Goal: Check status: Check status

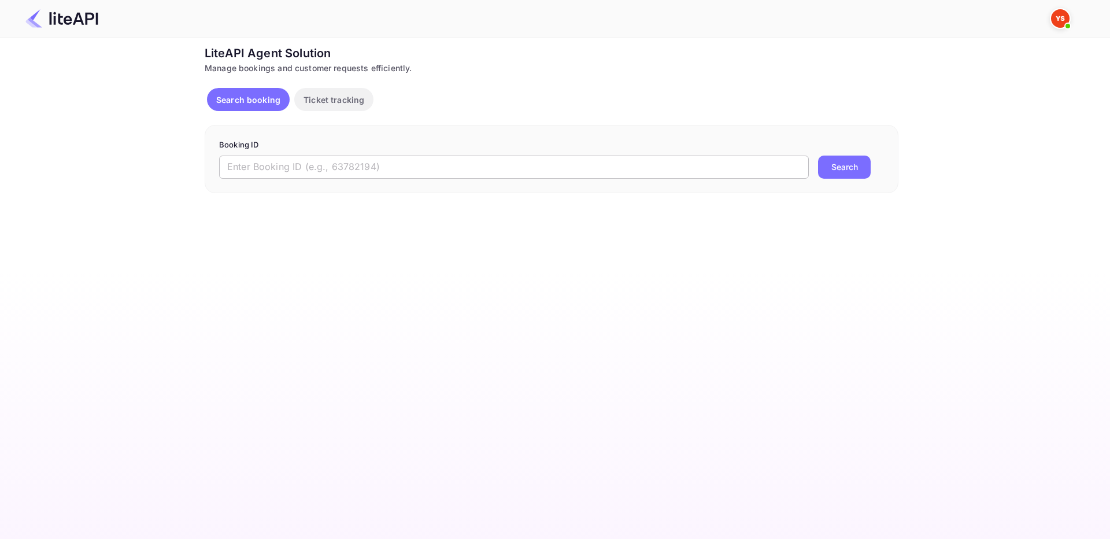
click at [292, 165] on input "text" at bounding box center [513, 166] width 589 height 23
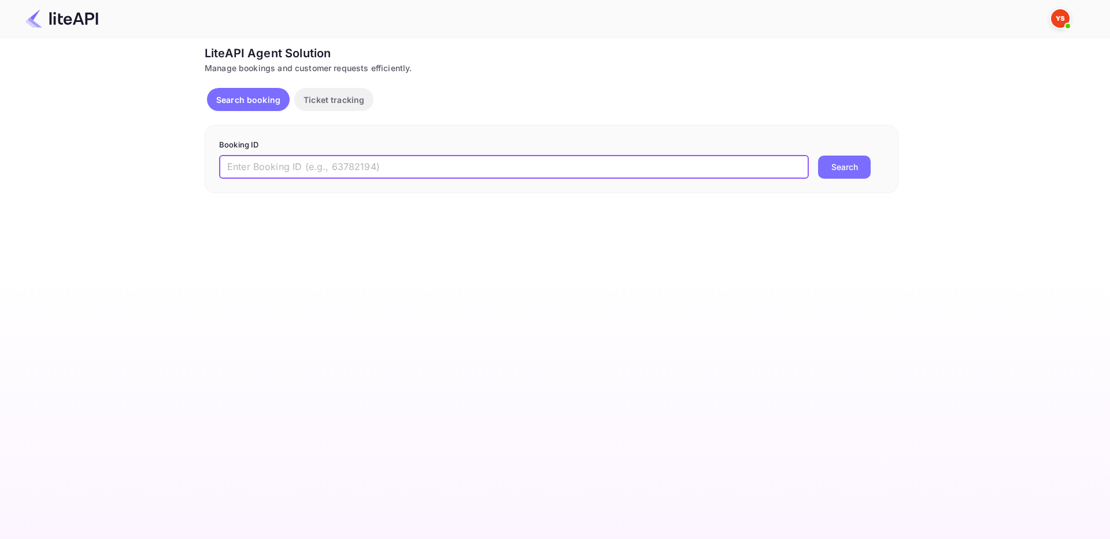
paste input "8511759"
type input "8511759"
click at [840, 161] on button "Search" at bounding box center [844, 166] width 53 height 23
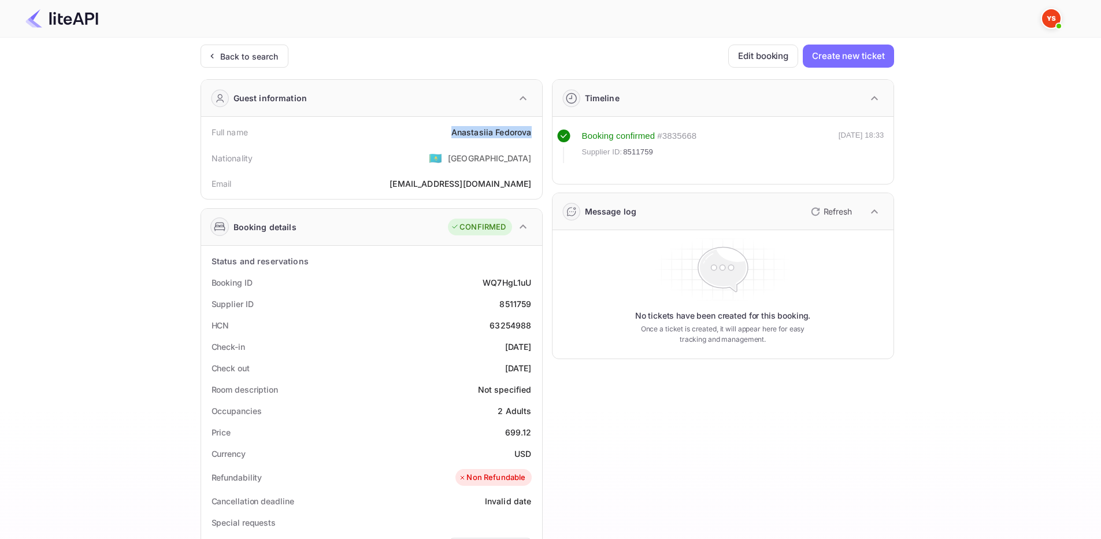
drag, startPoint x: 462, startPoint y: 130, endPoint x: 534, endPoint y: 131, distance: 72.2
click at [534, 131] on div "Full name [PERSON_NAME]" at bounding box center [372, 131] width 332 height 21
copy div "[PERSON_NAME]"
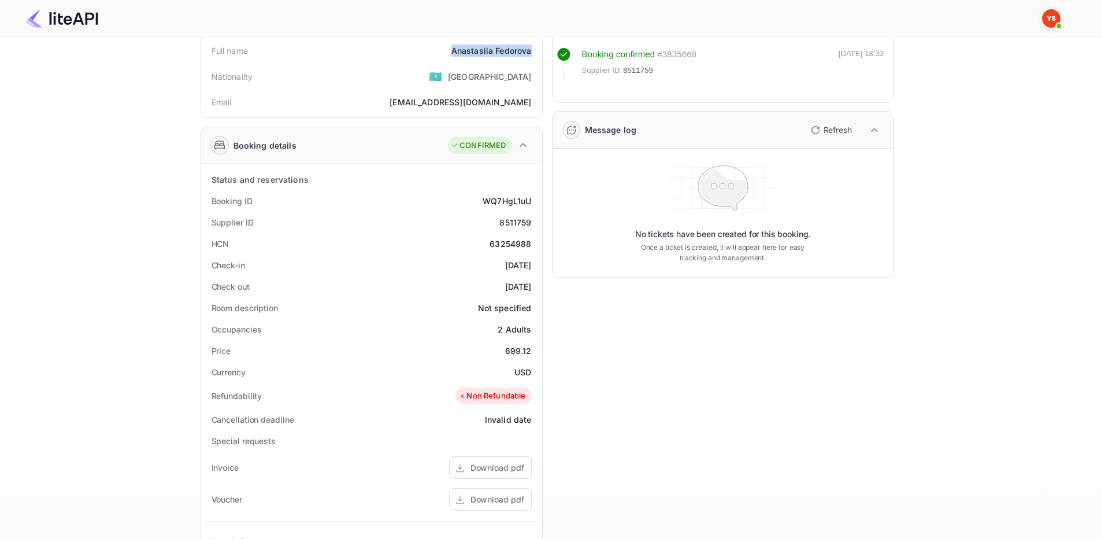
scroll to position [116, 0]
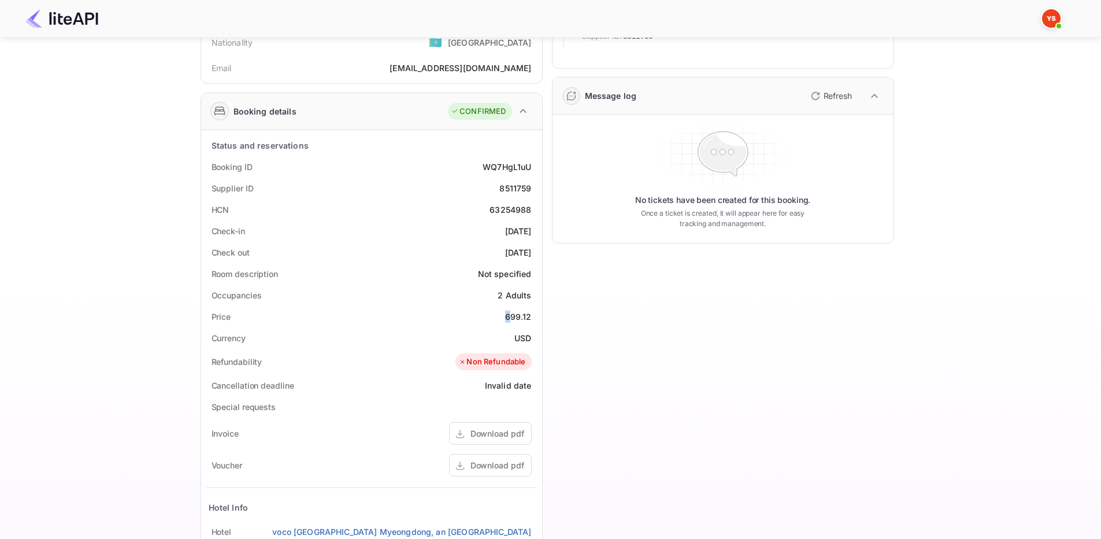
click at [511, 316] on div "699.12" at bounding box center [518, 316] width 27 height 12
click at [520, 320] on div "699.12" at bounding box center [518, 316] width 27 height 12
drag, startPoint x: 524, startPoint y: 318, endPoint x: 537, endPoint y: 320, distance: 12.8
click at [537, 320] on div "Price 699.12" at bounding box center [372, 316] width 332 height 21
copy div "699.12"
